Goal: Transaction & Acquisition: Download file/media

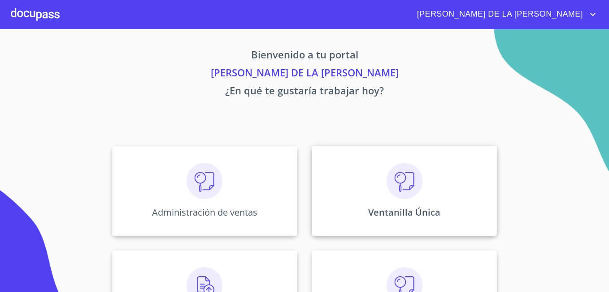
click at [394, 183] on img at bounding box center [405, 181] width 36 height 36
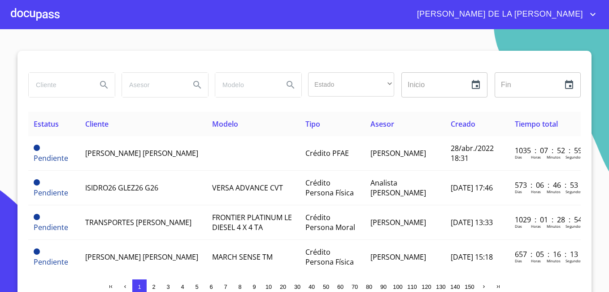
click at [58, 76] on input "search" at bounding box center [59, 85] width 61 height 24
paste input "CONDOMINIO SANTA [PERSON_NAME]"
type input "CONDOMINIO SANTA [PERSON_NAME]"
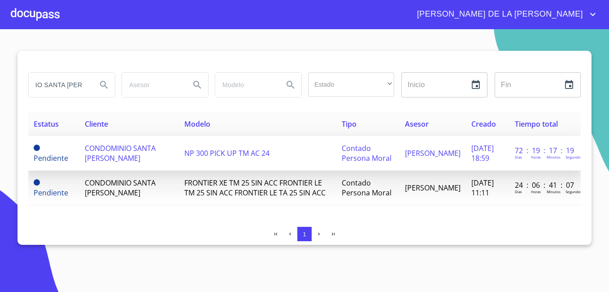
scroll to position [0, 0]
click at [104, 156] on span "CONDOMINIO SANTA [PERSON_NAME]" at bounding box center [120, 153] width 71 height 20
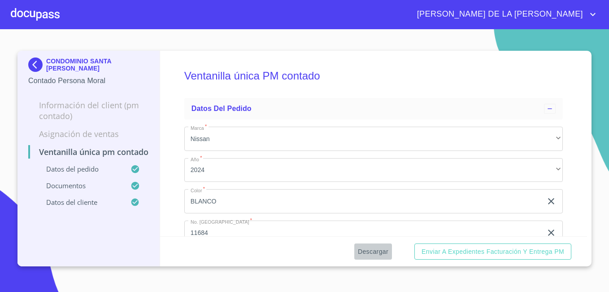
click at [385, 253] on span "Descargar" at bounding box center [373, 251] width 31 height 11
